Goal: Task Accomplishment & Management: Complete application form

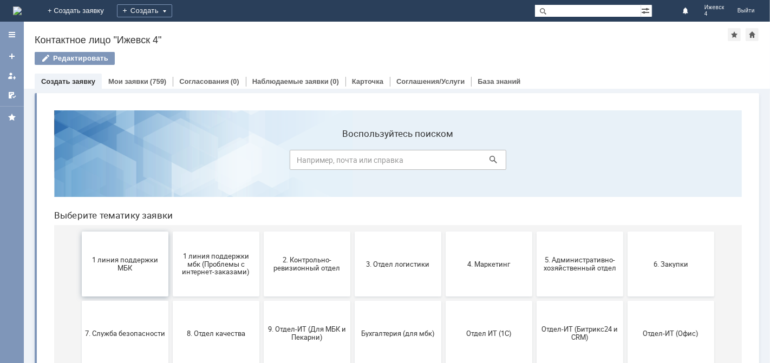
click at [120, 264] on span "1 линия поддержки МБК" at bounding box center [124, 264] width 80 height 16
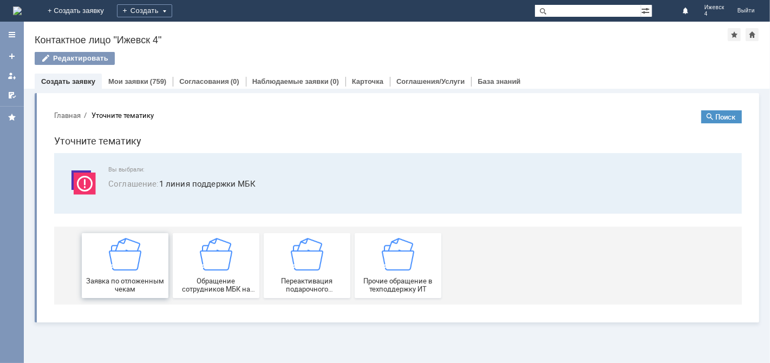
click at [126, 258] on img at bounding box center [124, 254] width 32 height 32
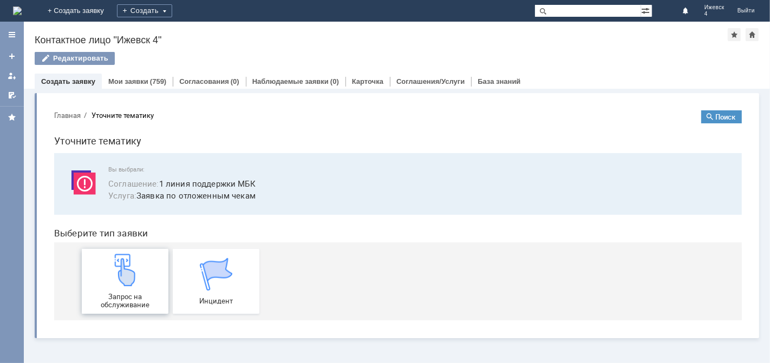
click at [126, 261] on img at bounding box center [124, 269] width 32 height 32
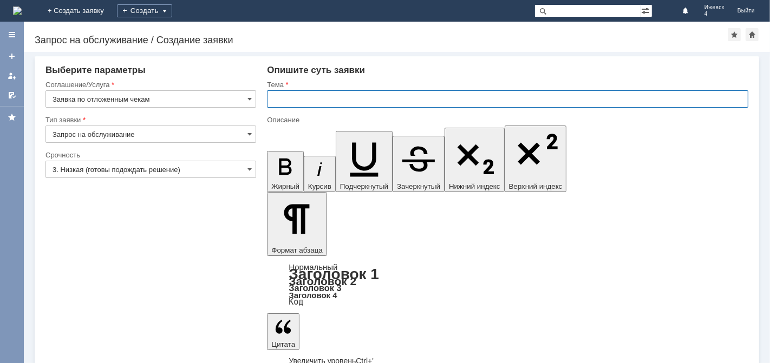
click at [279, 101] on input "text" at bounding box center [507, 98] width 481 height 17
type input "МБК Ижевск 4 отложенные чеки за [DATE]"
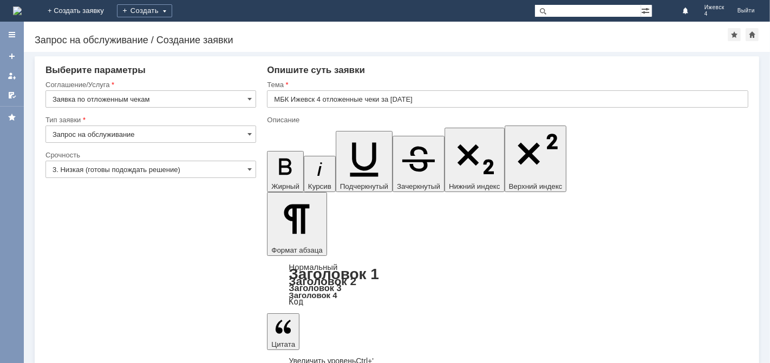
click at [276, 97] on input "МБК Ижевск 4 отложенные чеки за [DATE]" at bounding box center [507, 98] width 481 height 17
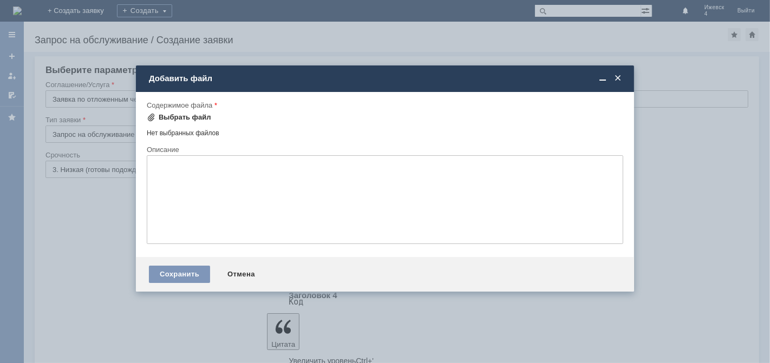
click at [172, 116] on div "Выбрать файл" at bounding box center [185, 117] width 53 height 9
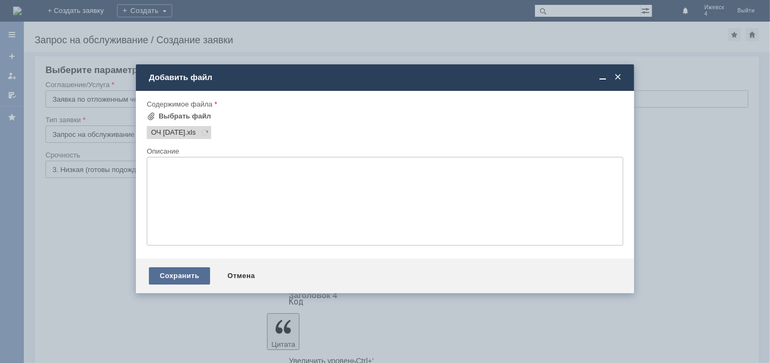
scroll to position [0, 0]
click at [188, 278] on div "Сохранить" at bounding box center [179, 276] width 61 height 17
